Goal: Information Seeking & Learning: Learn about a topic

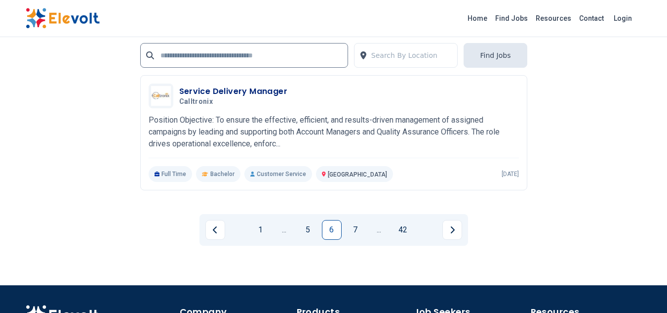
scroll to position [2258, 0]
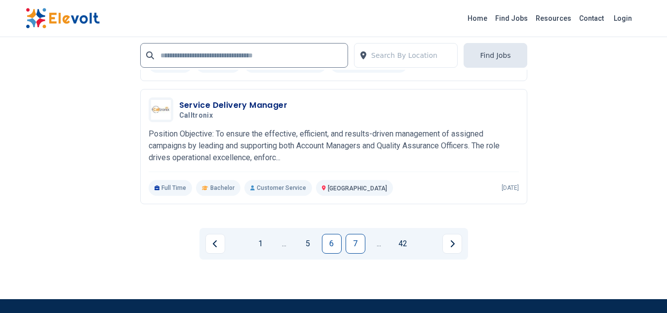
click at [356, 248] on link "7" at bounding box center [356, 244] width 20 height 20
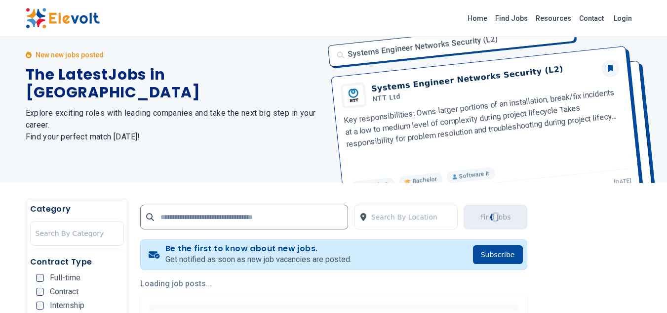
scroll to position [0, 0]
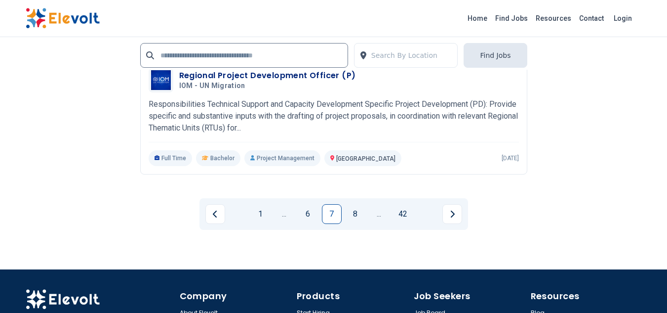
scroll to position [2295, 0]
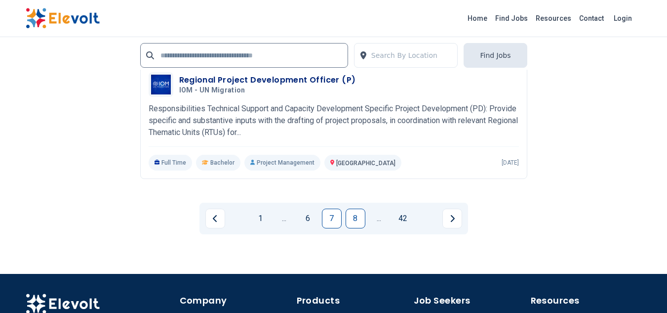
click at [355, 222] on link "8" at bounding box center [356, 219] width 20 height 20
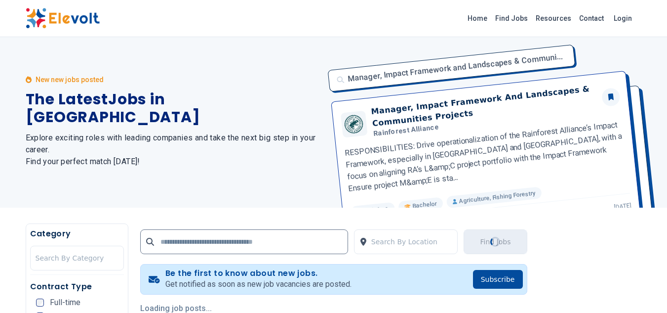
scroll to position [0, 0]
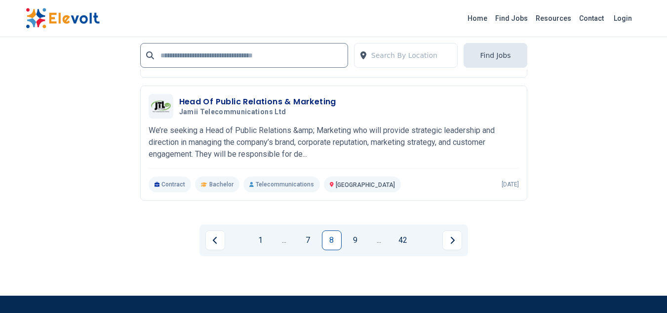
scroll to position [2189, 0]
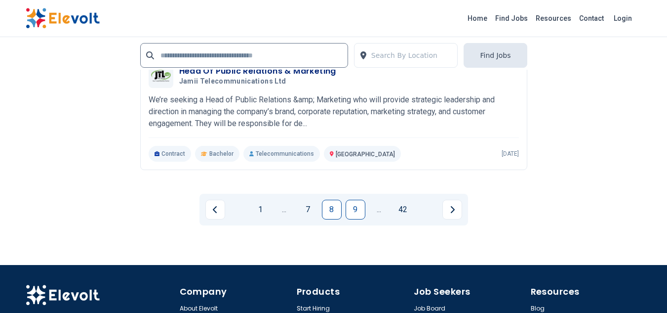
click at [356, 209] on link "9" at bounding box center [356, 210] width 20 height 20
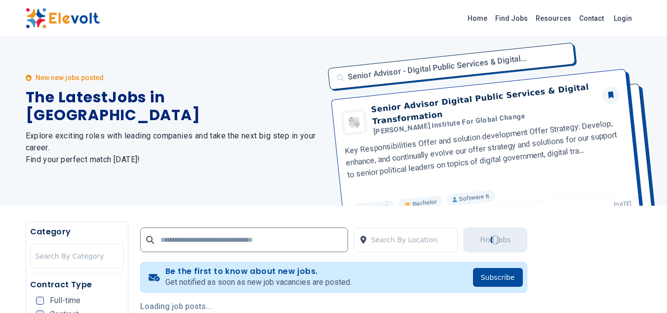
scroll to position [0, 0]
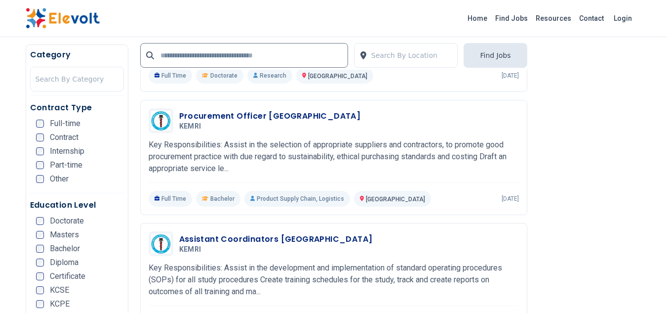
scroll to position [1635, 0]
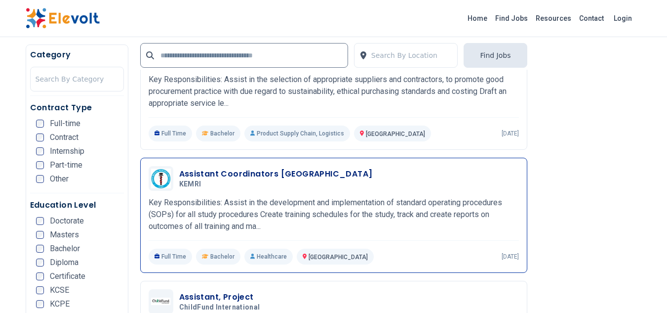
click at [257, 169] on h3 "Assistant Coordinators Nairobi" at bounding box center [276, 174] width 194 height 12
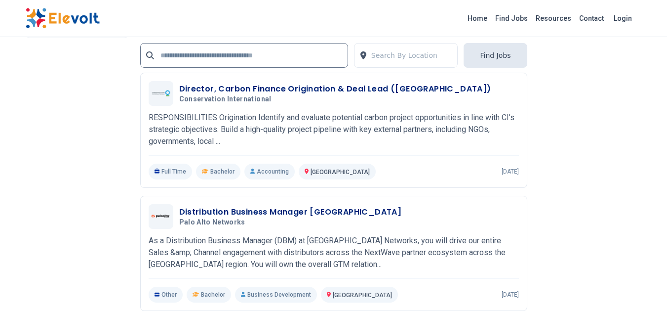
scroll to position [2061, 0]
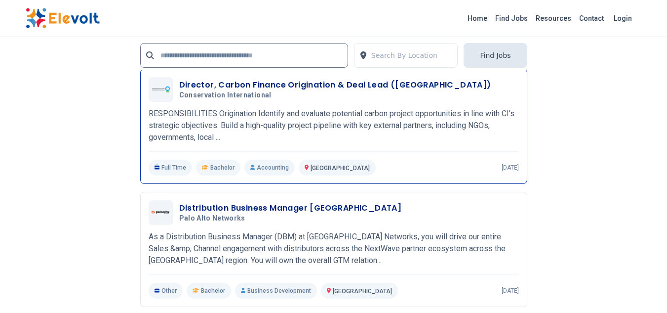
click at [246, 79] on h3 "Director, Carbon Finance Origination & Deal Lead (Africa)" at bounding box center [335, 85] width 312 height 12
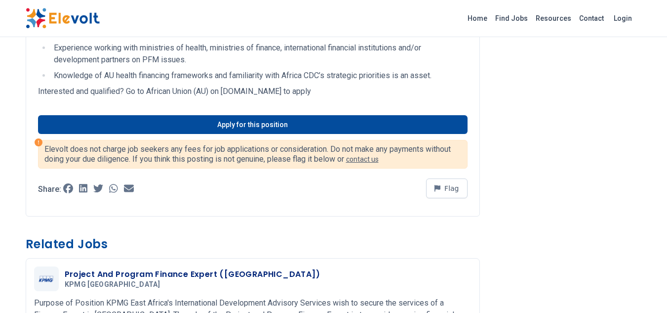
scroll to position [951, 0]
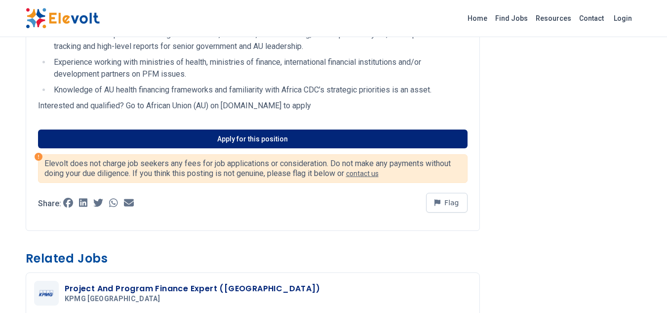
click at [262, 138] on link "Apply for this position" at bounding box center [253, 138] width 430 height 19
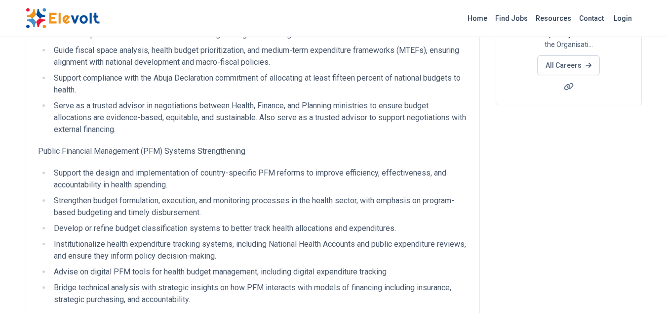
scroll to position [0, 0]
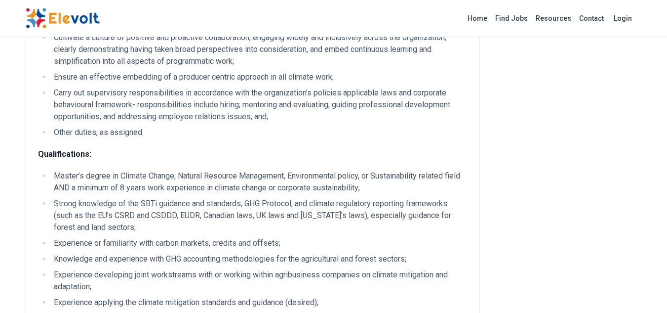
scroll to position [340, 0]
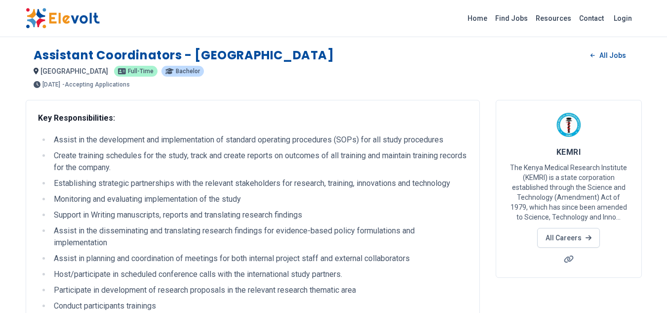
drag, startPoint x: 0, startPoint y: 0, endPoint x: 494, endPoint y: 64, distance: 497.7
click at [494, 64] on div "Assistant Coordinators - [GEOGRAPHIC_DATA] All Jobs [GEOGRAPHIC_DATA] KE [DEMOG…" at bounding box center [334, 64] width 617 height 48
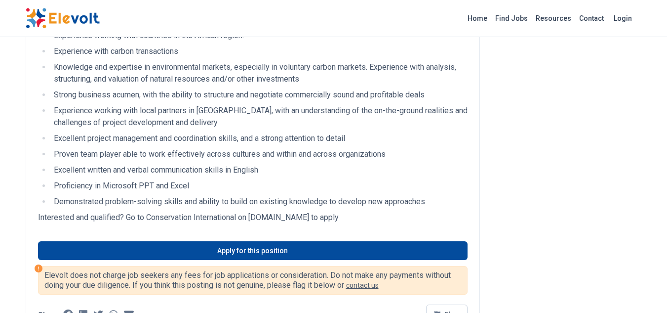
scroll to position [911, 0]
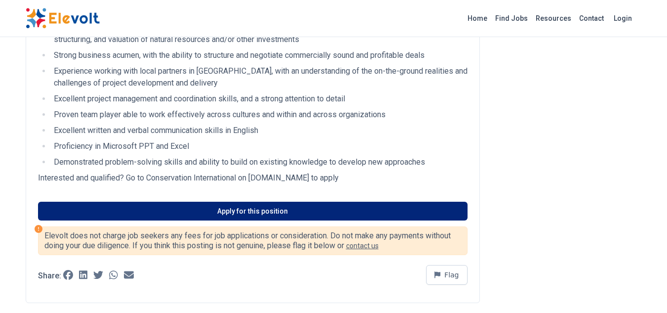
click at [257, 209] on link "Apply for this position" at bounding box center [253, 211] width 430 height 19
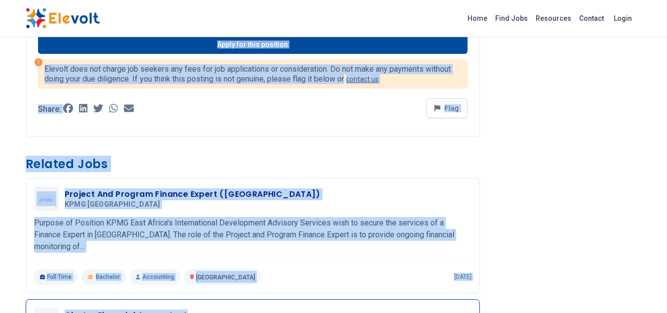
scroll to position [1086, 0]
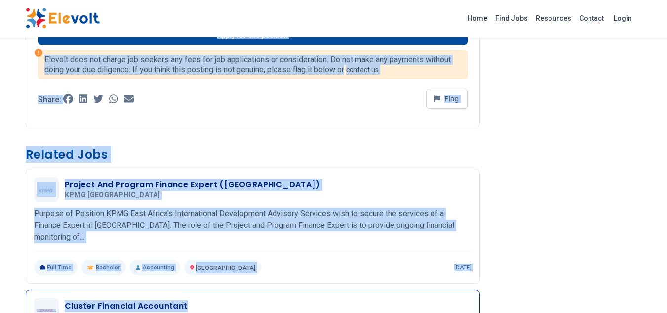
drag, startPoint x: 31, startPoint y: 55, endPoint x: 336, endPoint y: 305, distance: 394.3
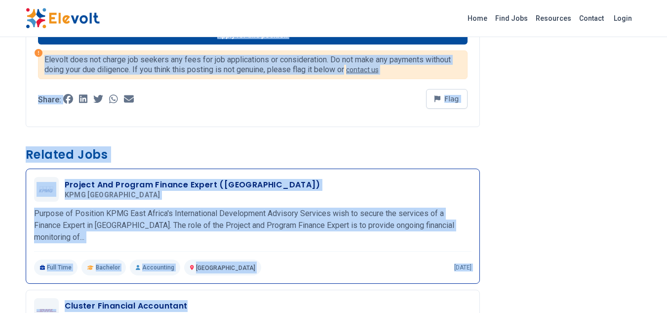
click at [240, 212] on p "Purpose of Position KPMG East Africa's International Development Advisory Servi…" at bounding box center [253, 226] width 438 height 36
copy div "Director, Carbon Finance Origination & Deal Lead (Africa) All Jobs nairobi KE F…"
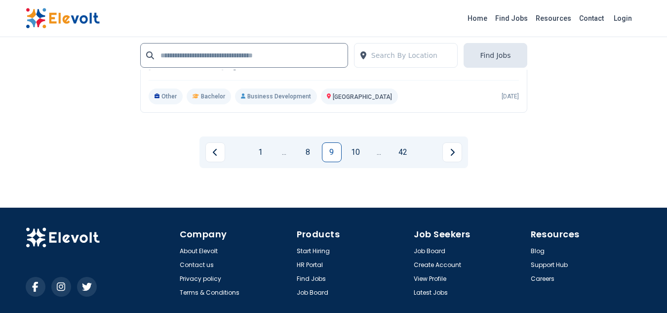
scroll to position [2356, 0]
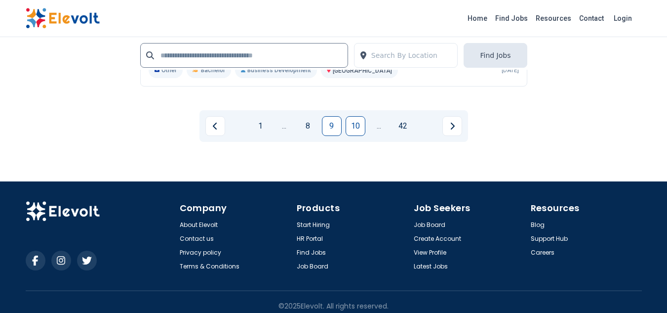
click at [359, 119] on link "10" at bounding box center [356, 126] width 20 height 20
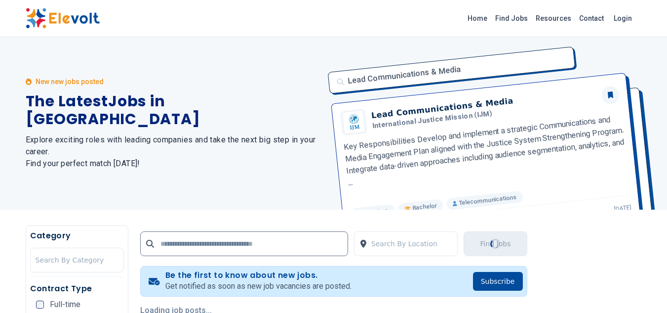
scroll to position [0, 0]
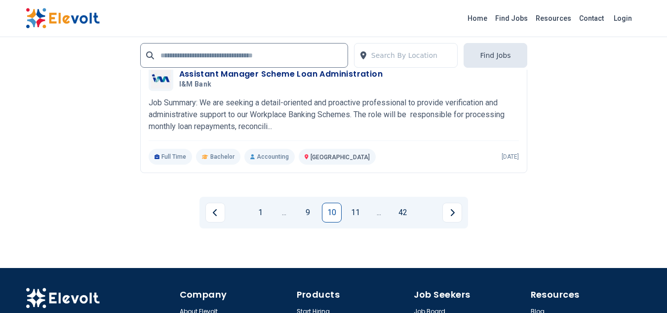
scroll to position [2037, 0]
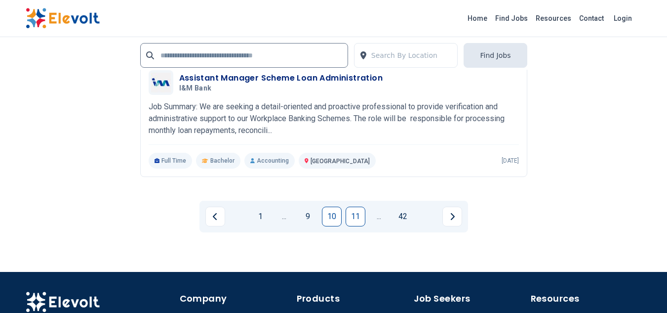
click at [357, 218] on link "11" at bounding box center [356, 217] width 20 height 20
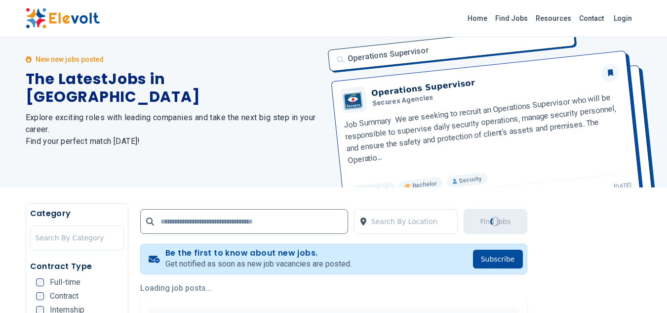
scroll to position [0, 0]
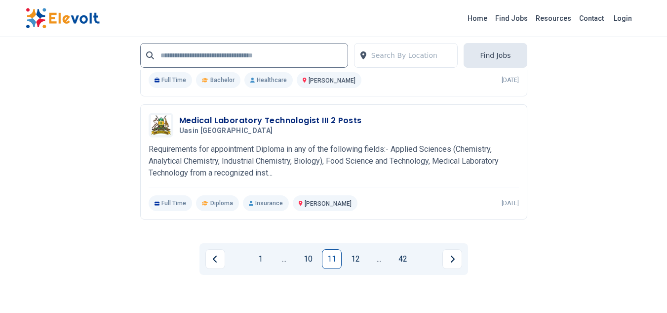
scroll to position [2153, 0]
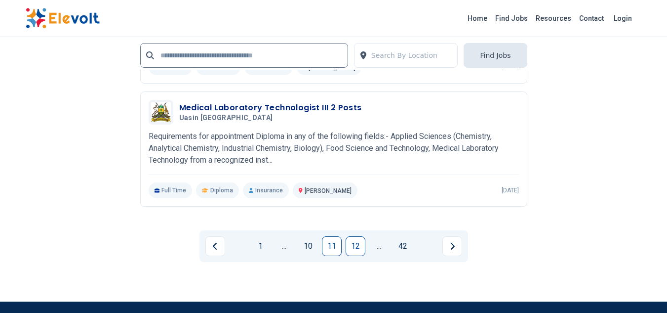
click at [356, 247] on link "12" at bounding box center [356, 246] width 20 height 20
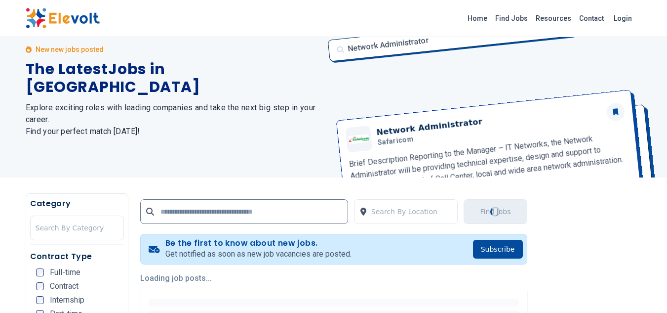
scroll to position [0, 0]
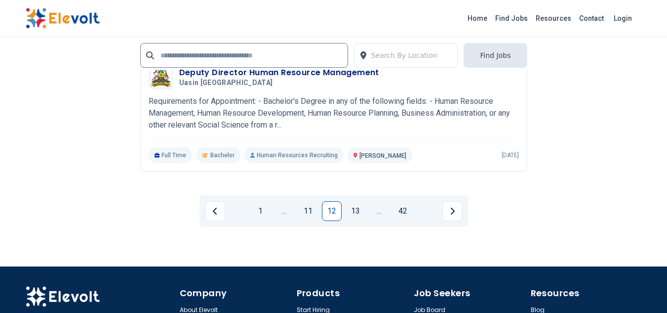
scroll to position [2121, 0]
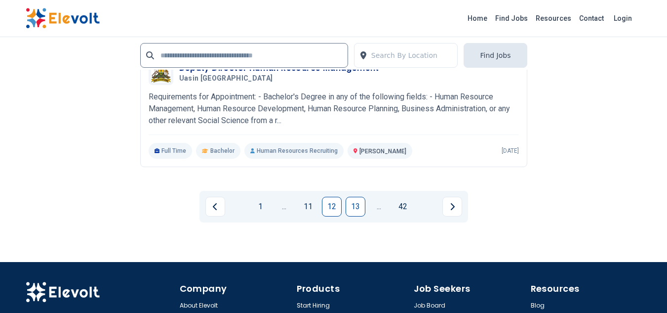
click at [357, 206] on link "13" at bounding box center [356, 207] width 20 height 20
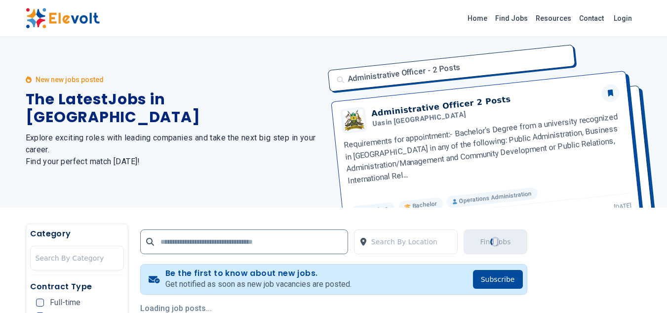
scroll to position [0, 0]
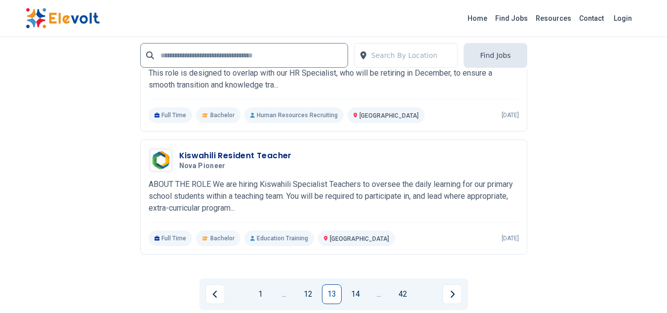
scroll to position [2035, 0]
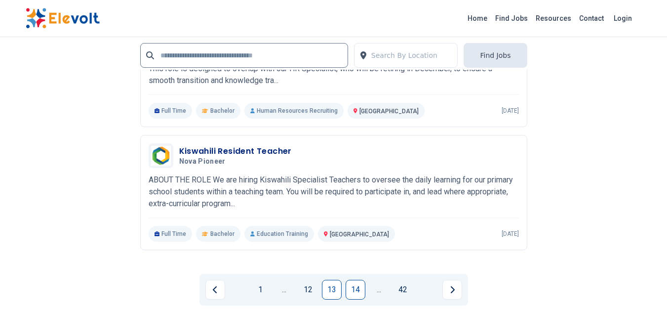
click at [357, 292] on link "14" at bounding box center [356, 290] width 20 height 20
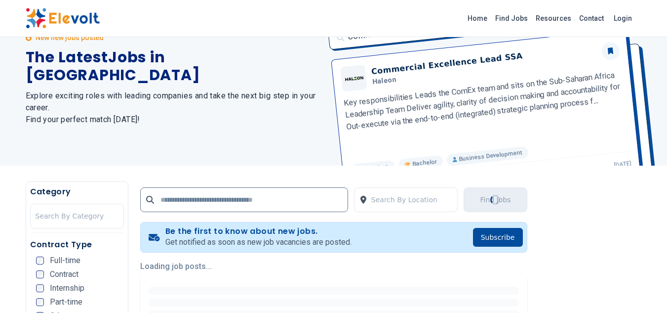
scroll to position [0, 0]
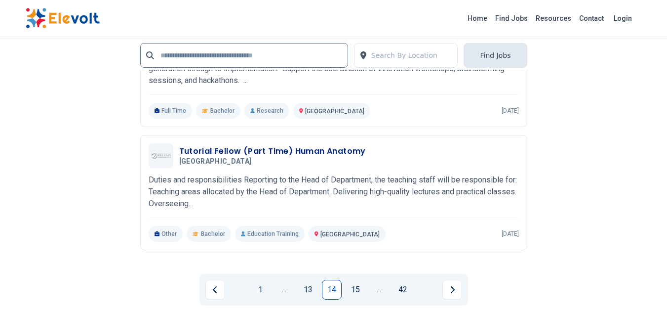
scroll to position [1967, 0]
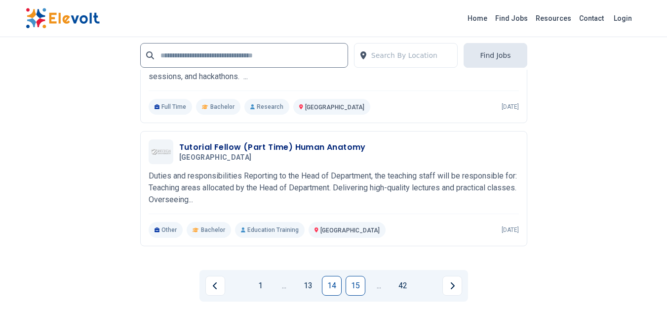
click at [350, 287] on link "15" at bounding box center [356, 286] width 20 height 20
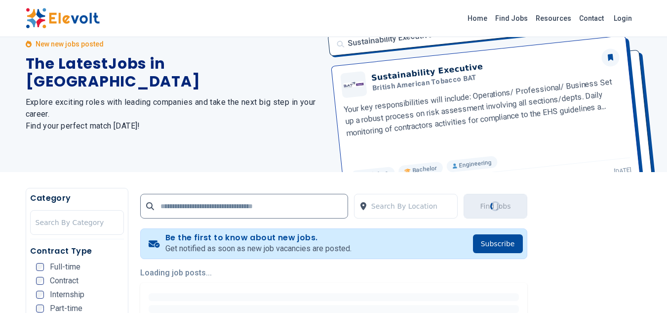
scroll to position [0, 0]
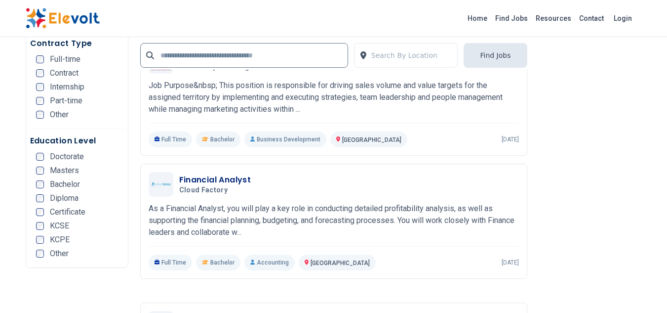
scroll to position [1710, 0]
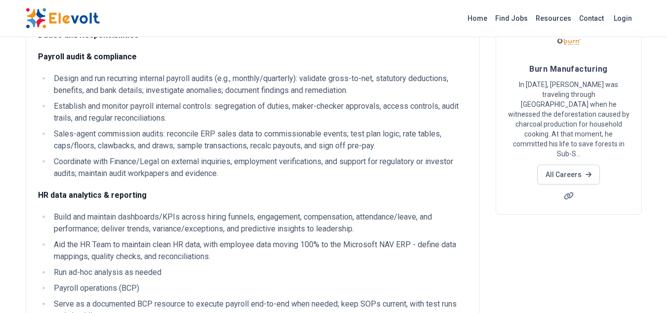
scroll to position [21, 0]
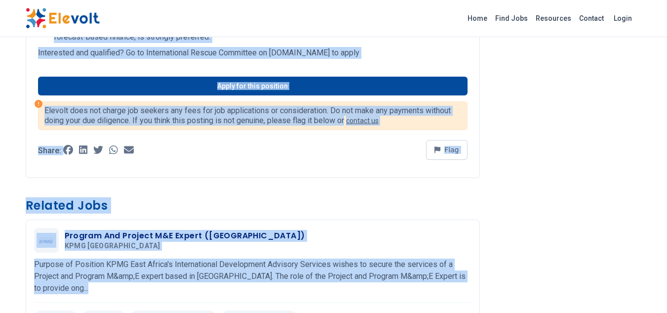
scroll to position [1084, 0]
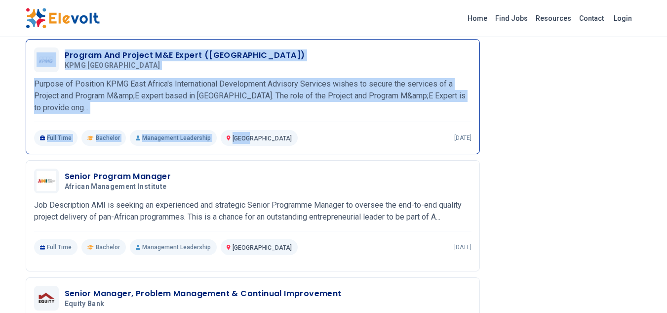
drag, startPoint x: 36, startPoint y: 82, endPoint x: 244, endPoint y: 146, distance: 218.0
copy div "MAJOR RESPONSIBILITIES: Preparedness and Readiness work Support the EmU STA for…"
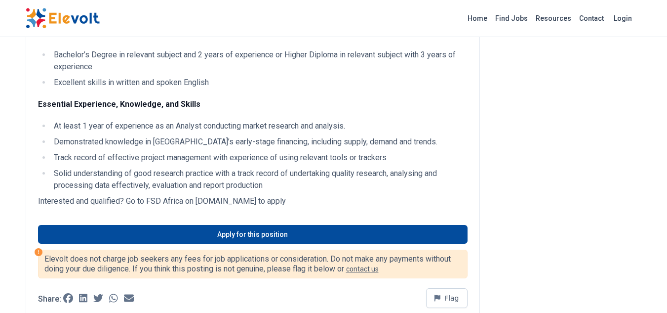
scroll to position [698, 0]
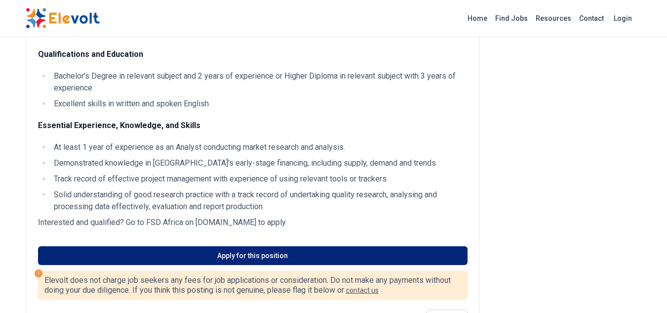
click at [283, 246] on link "Apply for this position" at bounding box center [253, 255] width 430 height 19
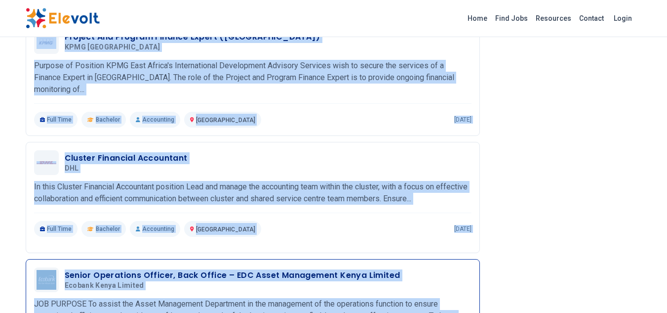
scroll to position [988, 0]
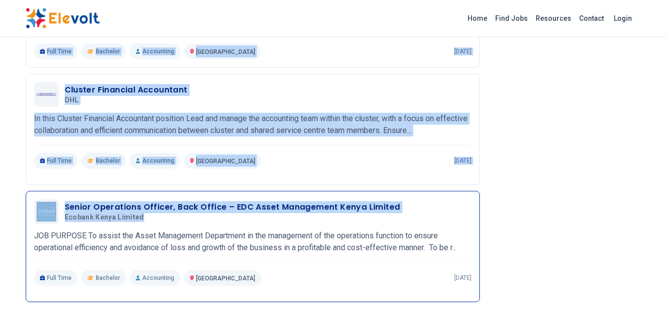
drag, startPoint x: 39, startPoint y: 108, endPoint x: 291, endPoint y: 218, distance: 275.0
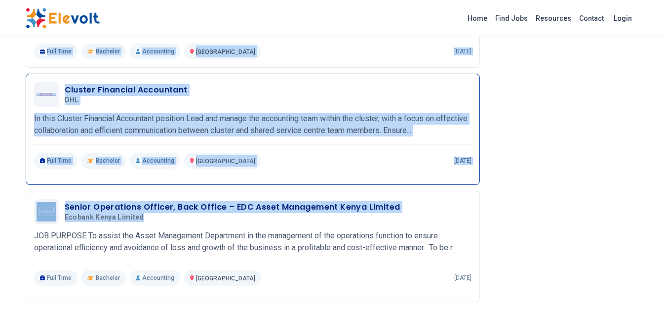
copy div "Lo i Dolorsita Consect, adi elit sedd e tem inci ut laboreetdo magnaali enimadm…"
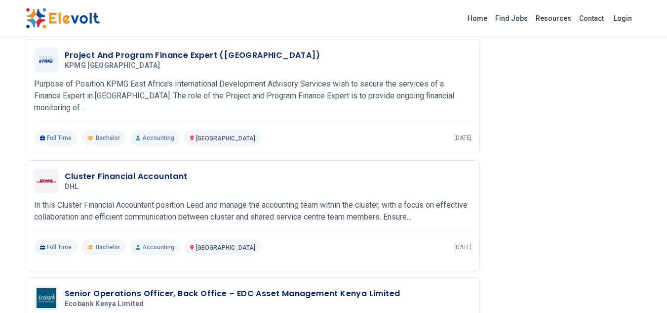
scroll to position [889, 0]
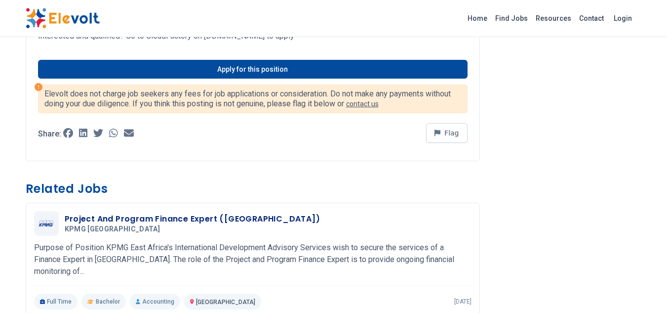
scroll to position [729, 0]
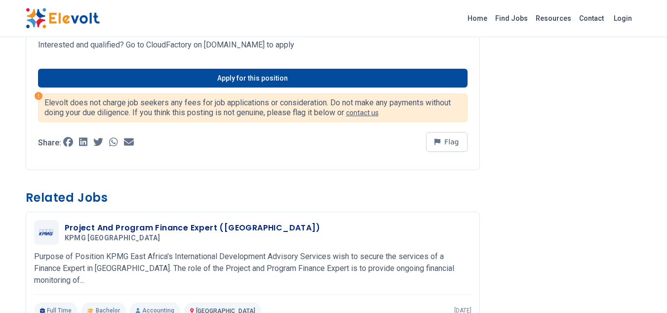
click at [297, 68] on div "Apply for this position" at bounding box center [253, 72] width 430 height 31
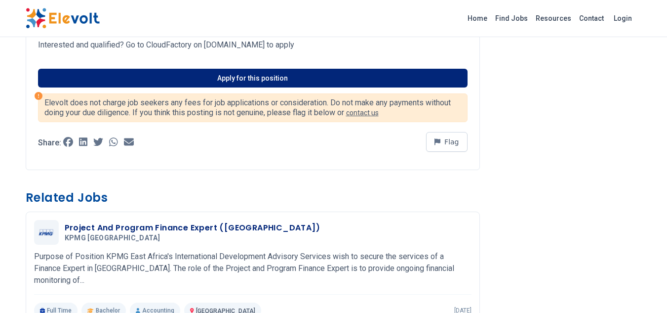
click at [297, 71] on link "Apply for this position" at bounding box center [253, 78] width 430 height 19
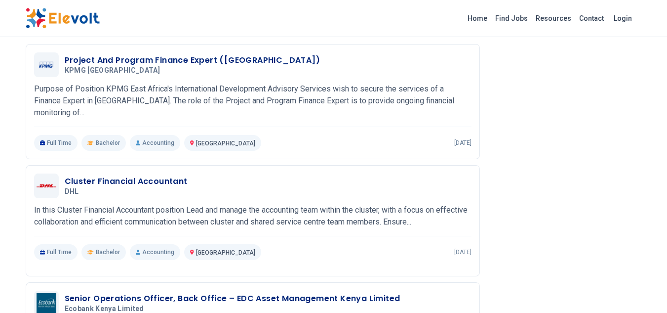
scroll to position [958, 0]
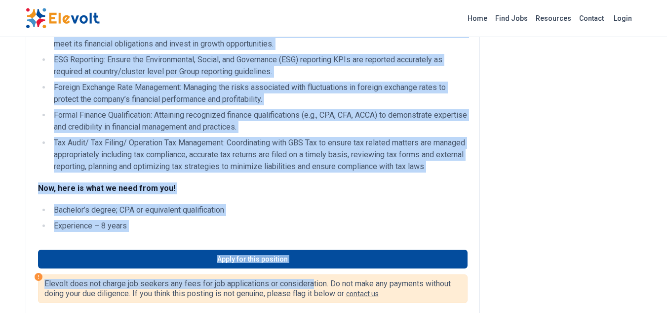
scroll to position [897, 0]
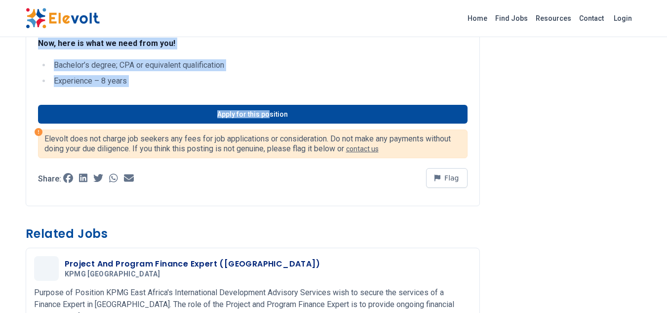
drag, startPoint x: 47, startPoint y: 135, endPoint x: 267, endPoint y: 125, distance: 220.6
click at [79, 87] on ul "Bachelor’s degree; CPA or equivalent qualification Experience – 8 years" at bounding box center [253, 73] width 430 height 28
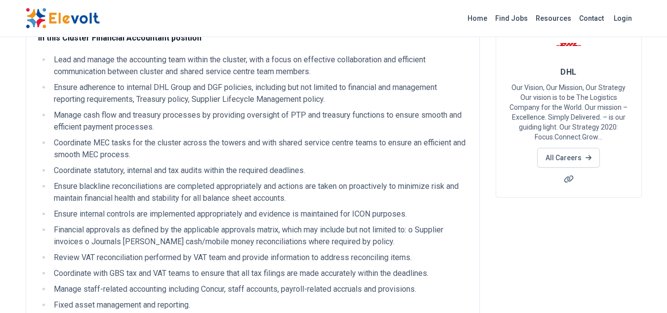
scroll to position [0, 0]
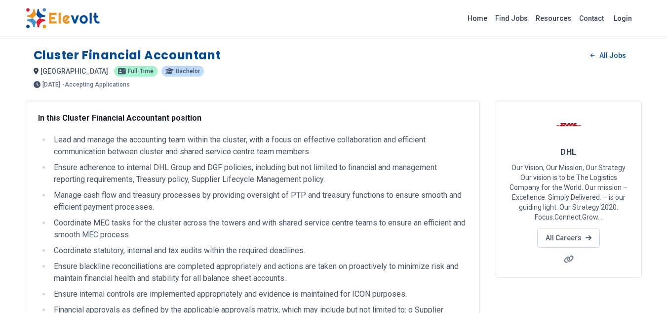
drag, startPoint x: 128, startPoint y: 100, endPoint x: 40, endPoint y: 109, distance: 88.8
copy div "n this Cluster Financial Accountant position Lead and manage the accounting tea…"
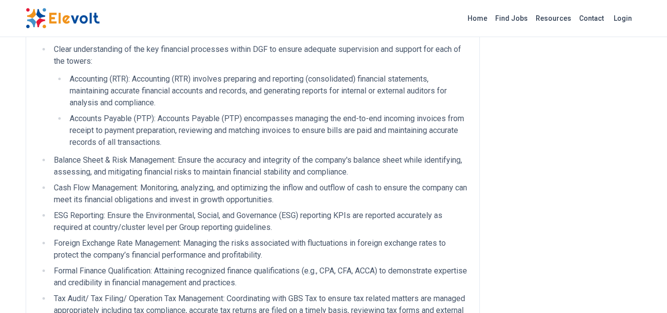
scroll to position [922, 0]
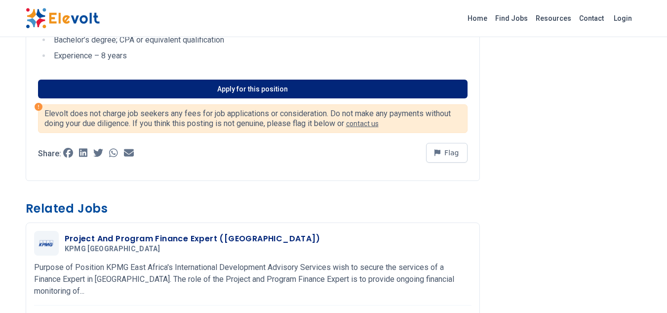
click at [283, 98] on link "Apply for this position" at bounding box center [253, 89] width 430 height 19
